Goal: Task Accomplishment & Management: Complete application form

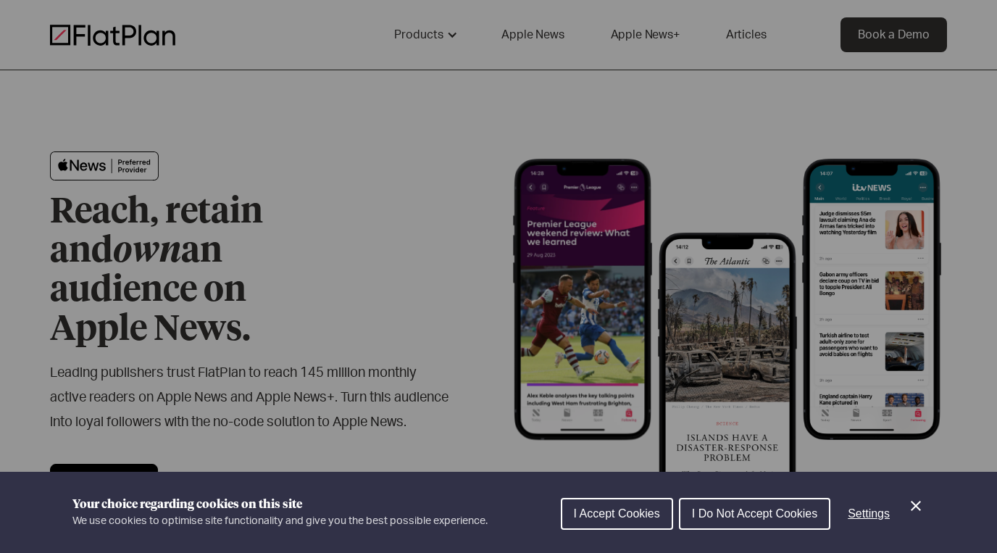
click at [819, 72] on div "Cookie preferences" at bounding box center [498, 276] width 997 height 553
click at [605, 513] on span "I Accept Cookies" at bounding box center [617, 513] width 86 height 12
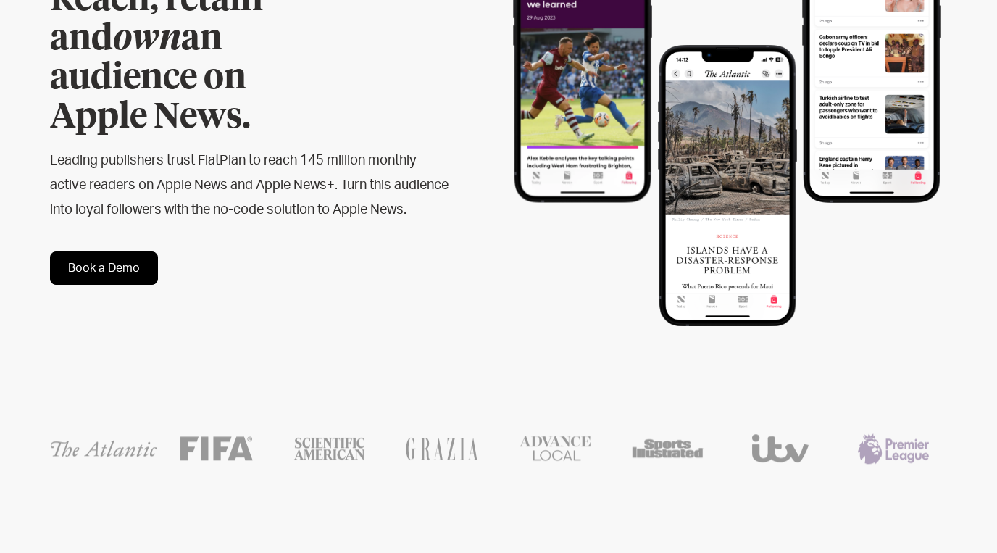
scroll to position [252, 0]
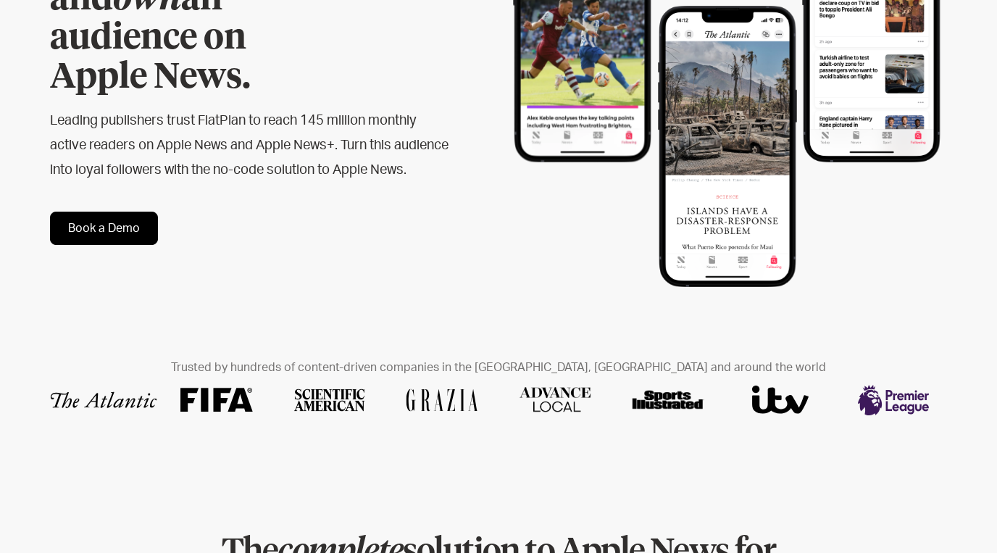
click at [126, 219] on link "Book a Demo" at bounding box center [104, 228] width 108 height 33
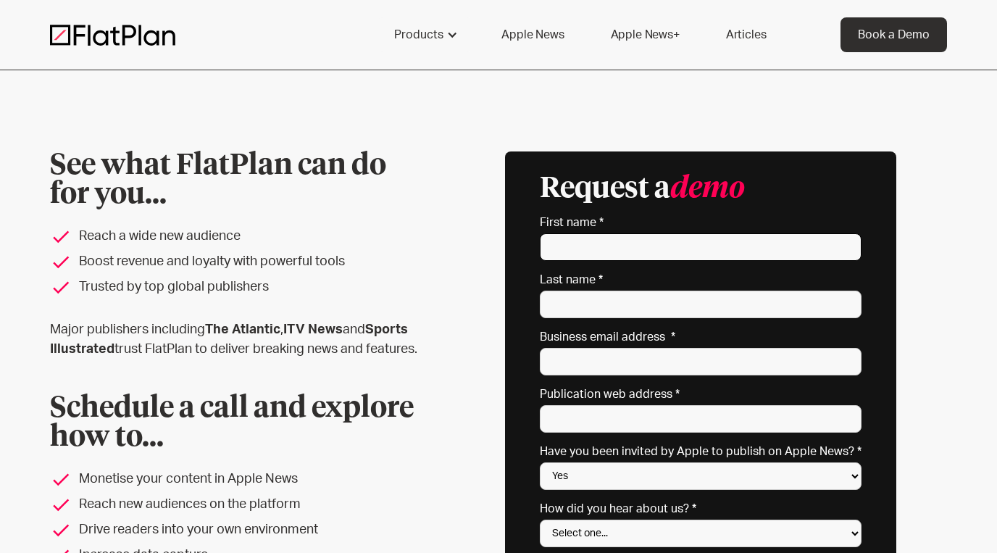
click at [707, 247] on input "First name *" at bounding box center [701, 247] width 322 height 28
type input "[PERSON_NAME]"
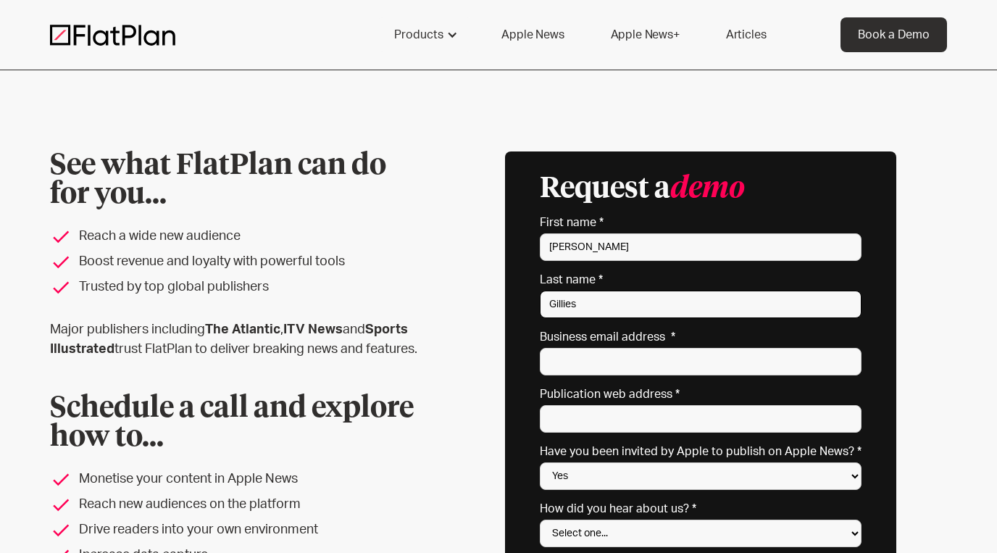
type input "Gilliesq"
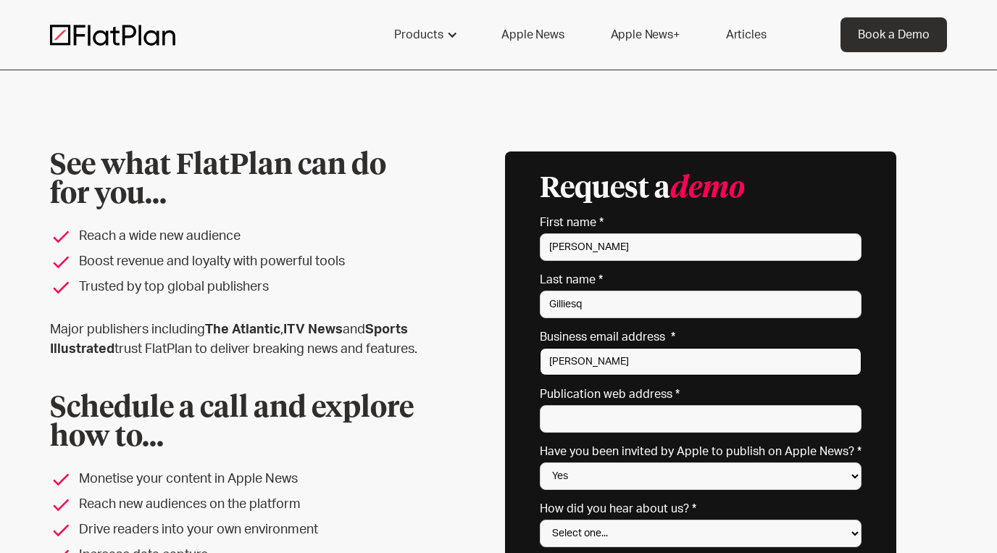
type input "rosie@floodlightnews.org"
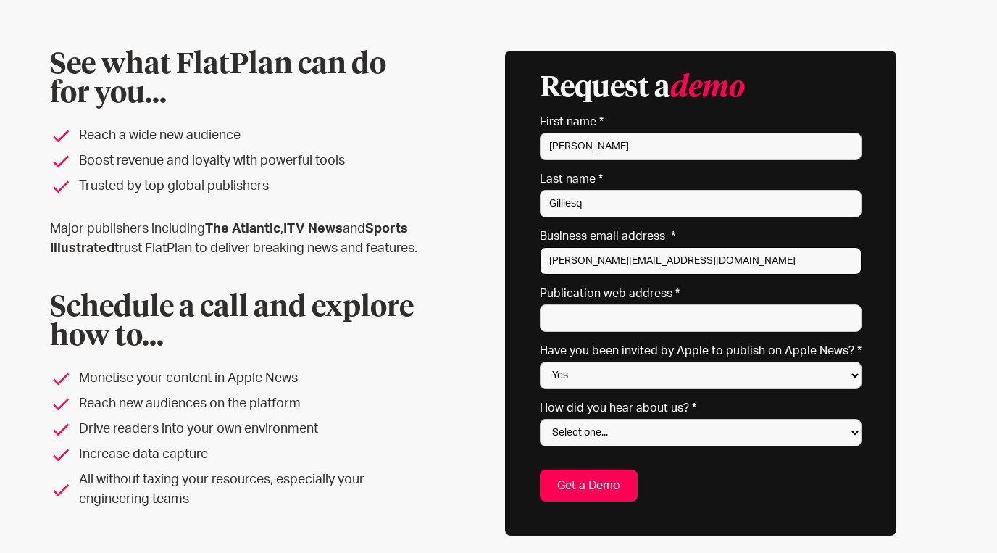
scroll to position [112, 0]
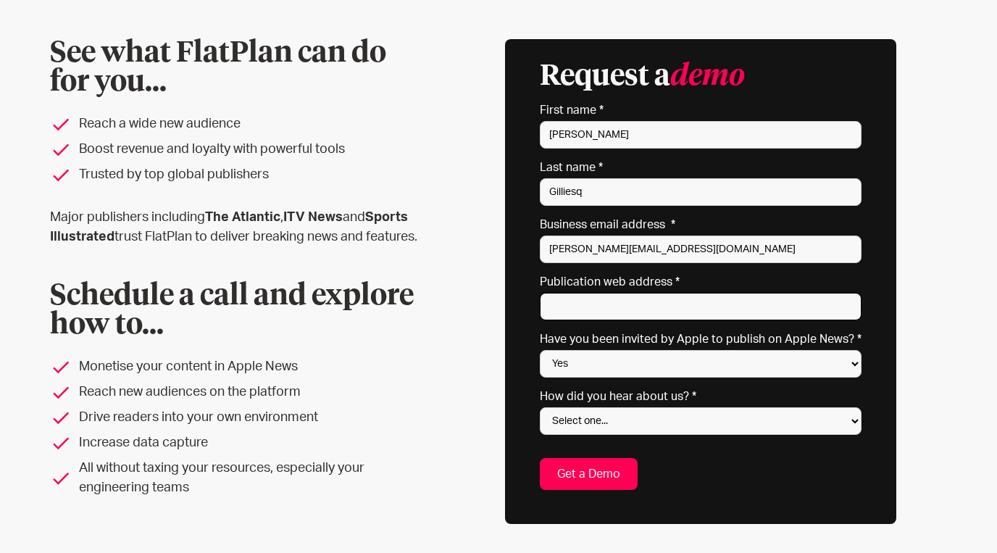
click at [652, 313] on input "Publication web address *" at bounding box center [701, 307] width 322 height 28
paste input "https://floodlightnews.org/"
type input "https://floodlightnews.org/"
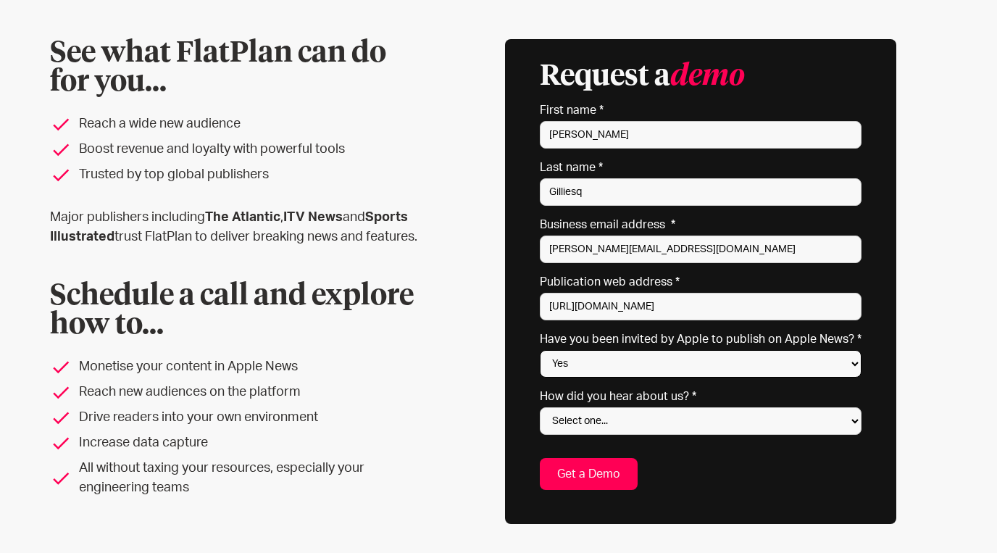
click at [613, 364] on select "Yes No Not sure" at bounding box center [701, 364] width 322 height 28
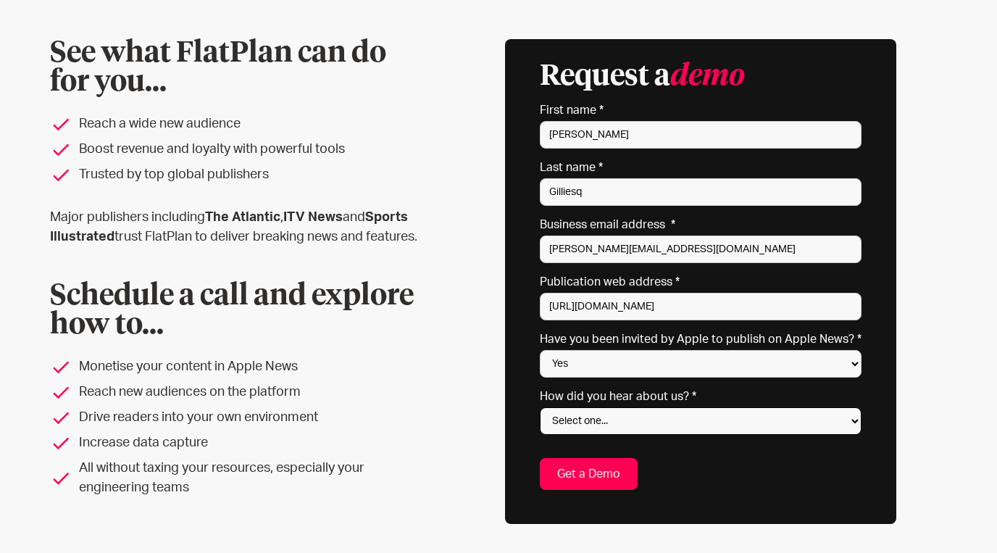
click at [584, 422] on select "Select one... Search engine (Google, DuckDuckGo etc) Apple website Google Ad Li…" at bounding box center [701, 421] width 322 height 28
select select "Referred by a peer"
click at [614, 479] on input "Get a Demo" at bounding box center [589, 474] width 98 height 32
type input "Please wait..."
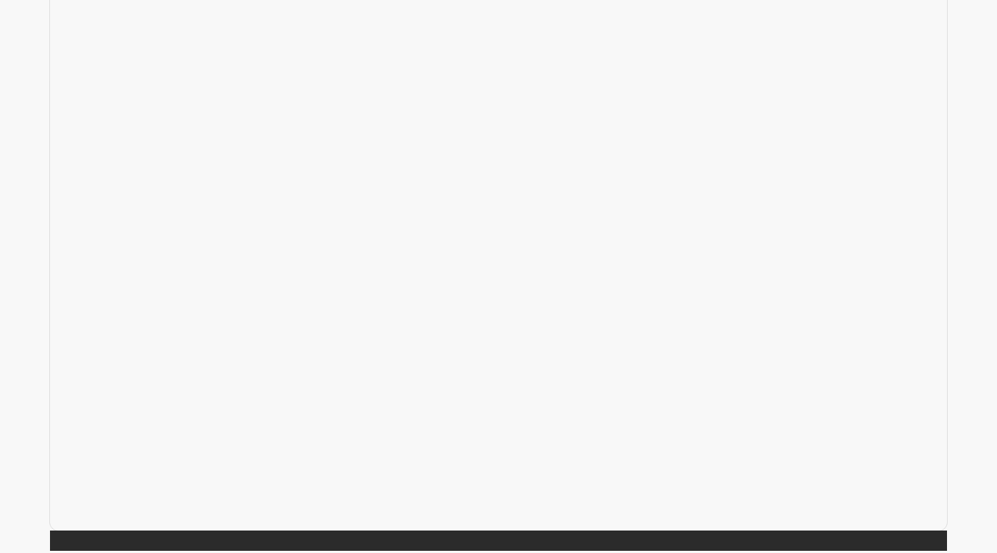
scroll to position [626, 0]
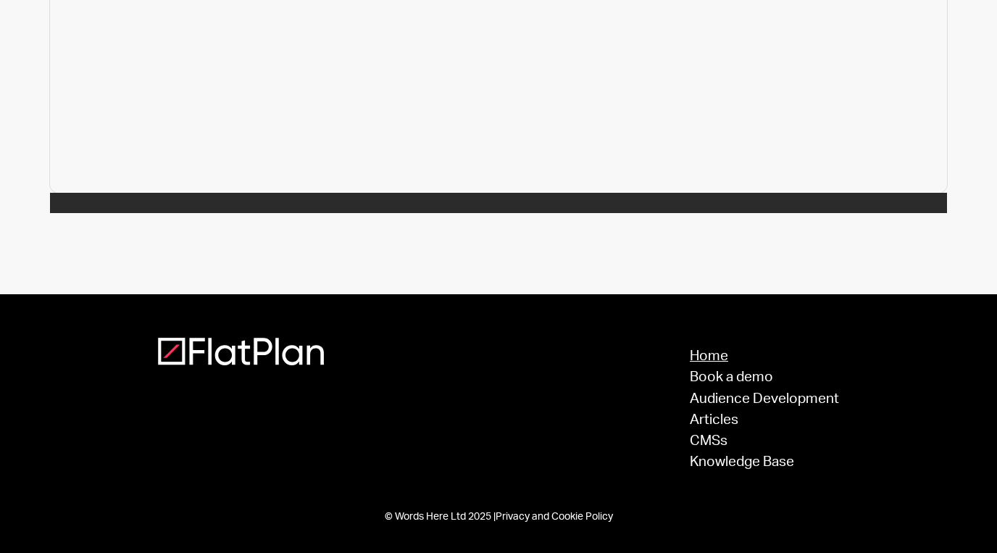
click at [711, 352] on link "Home" at bounding box center [764, 356] width 149 height 14
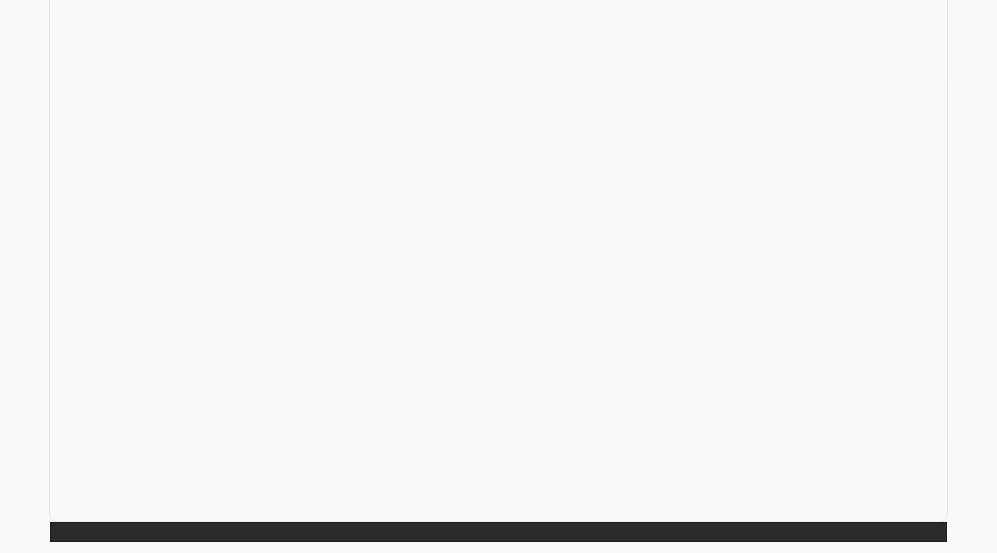
scroll to position [328, 0]
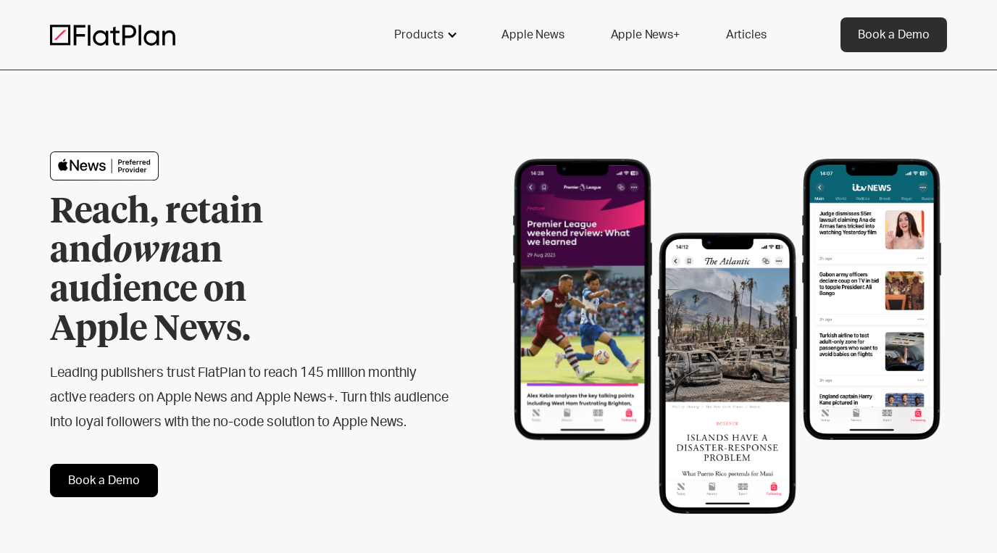
click at [451, 33] on div at bounding box center [453, 35] width 12 height 12
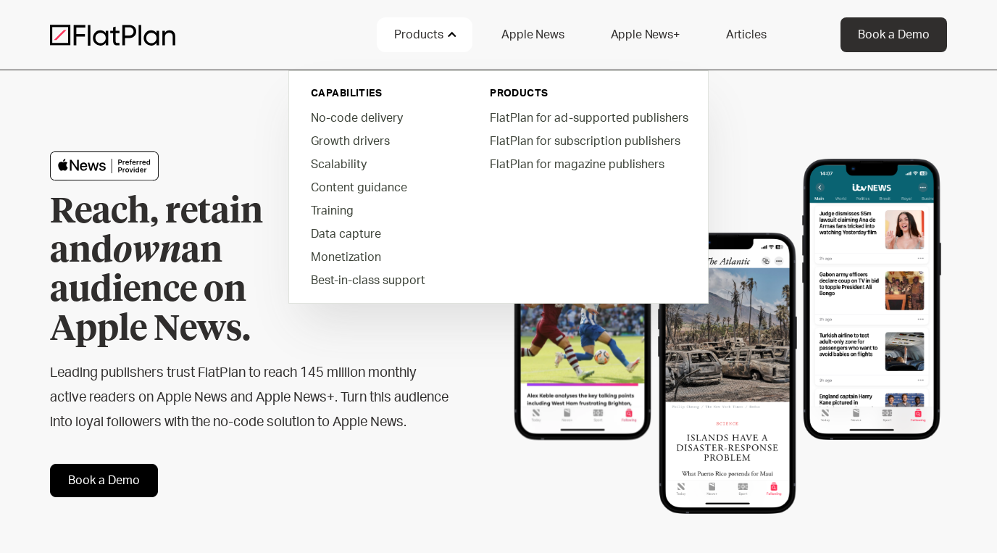
click at [451, 33] on div at bounding box center [453, 35] width 12 height 12
